Goal: Navigation & Orientation: Find specific page/section

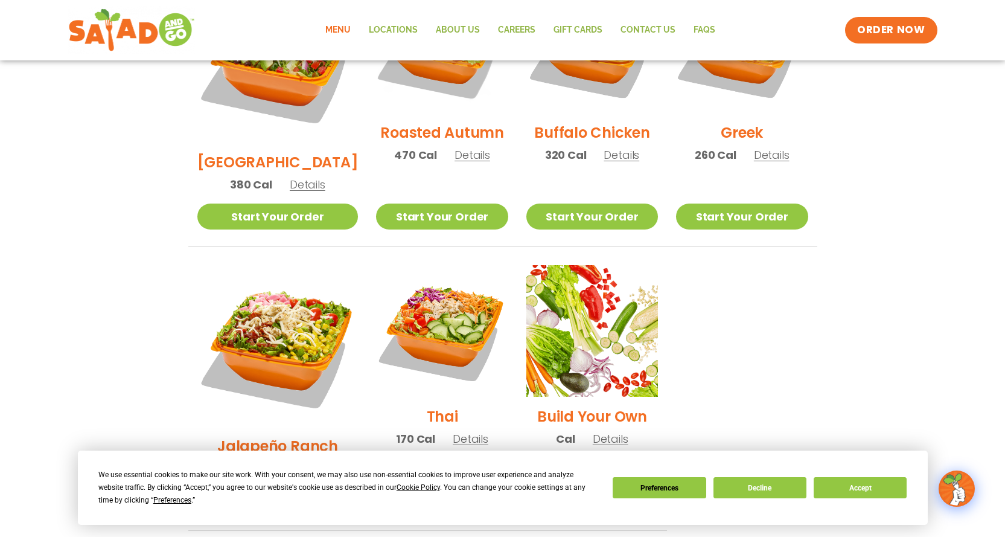
scroll to position [785, 0]
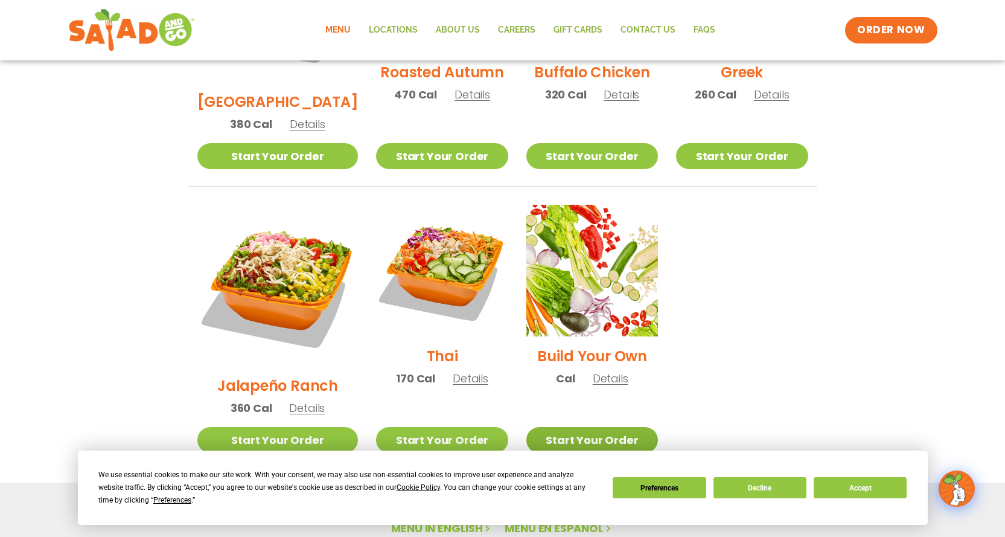
click at [592, 427] on link "Start Your Order" at bounding box center [593, 440] width 132 height 26
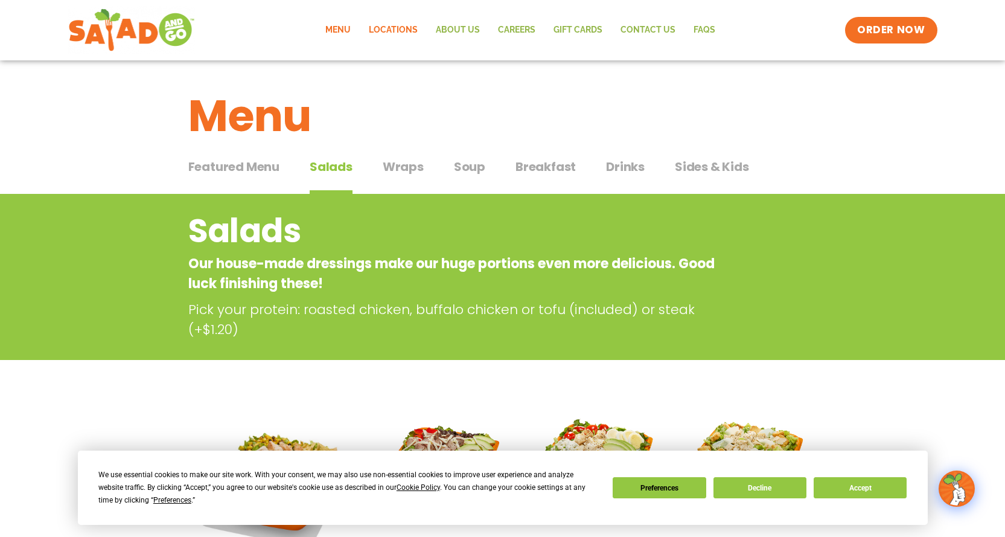
click at [414, 32] on link "Locations" at bounding box center [393, 30] width 67 height 28
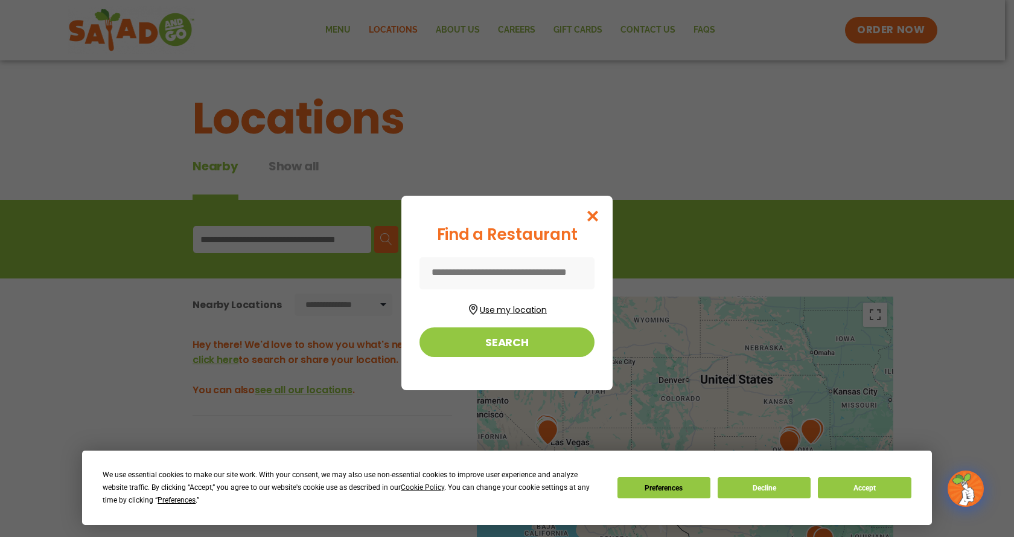
click at [516, 311] on button "Use my location" at bounding box center [507, 308] width 175 height 16
